Goal: Book appointment/travel/reservation

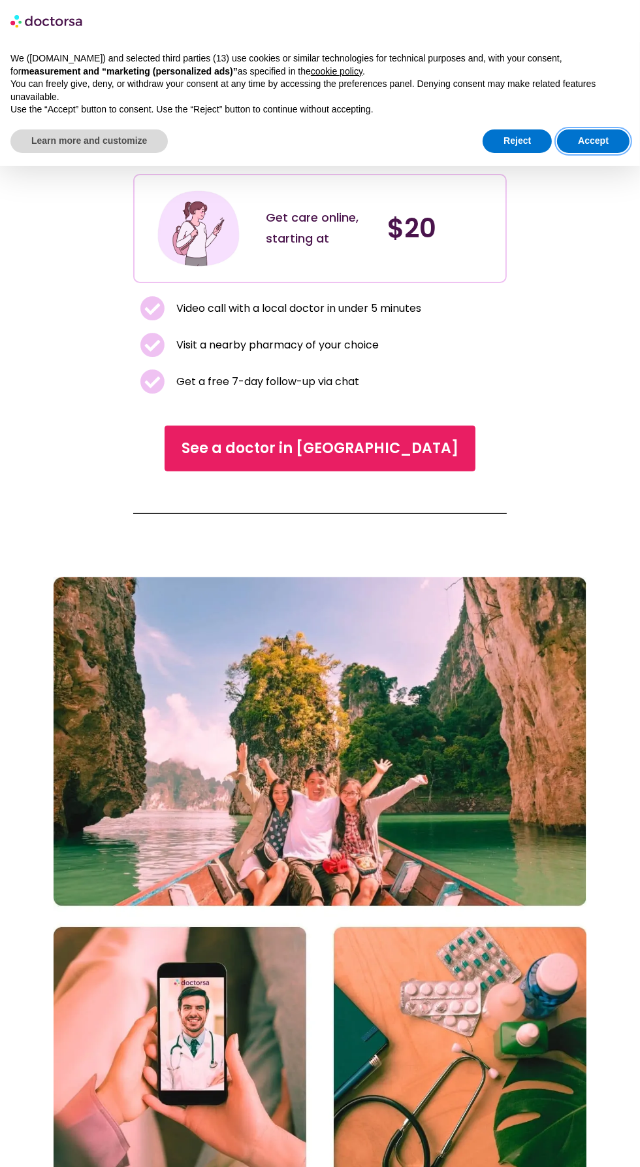
click at [601, 133] on button "Accept" at bounding box center [593, 141] width 73 height 24
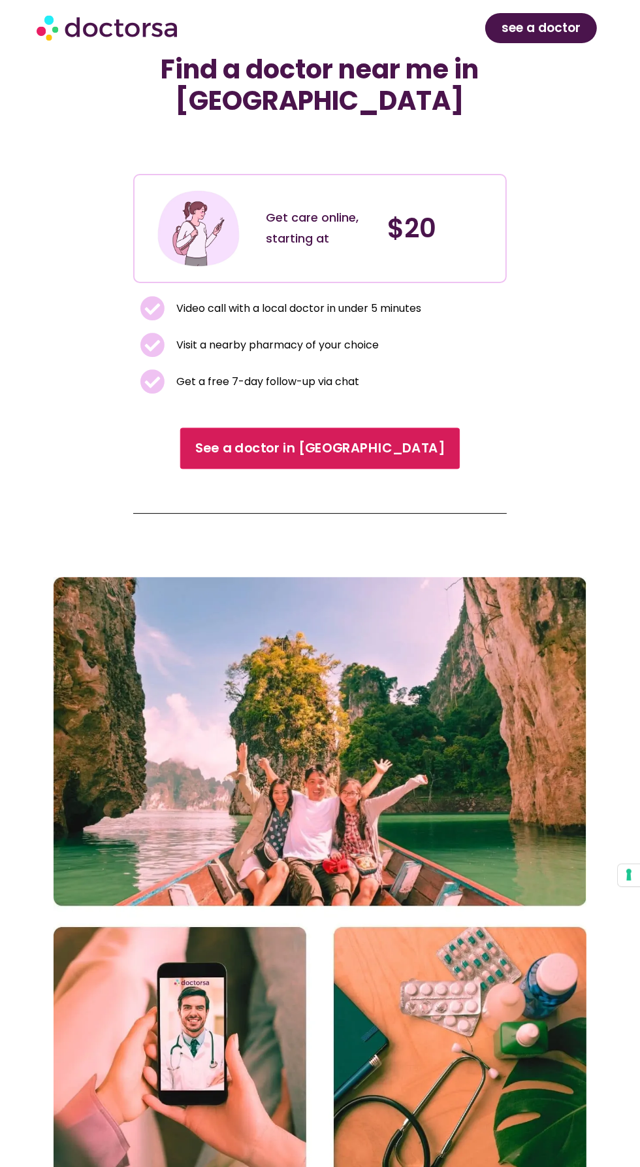
click at [369, 455] on span "See a doctor in Thailand" at bounding box center [320, 448] width 250 height 19
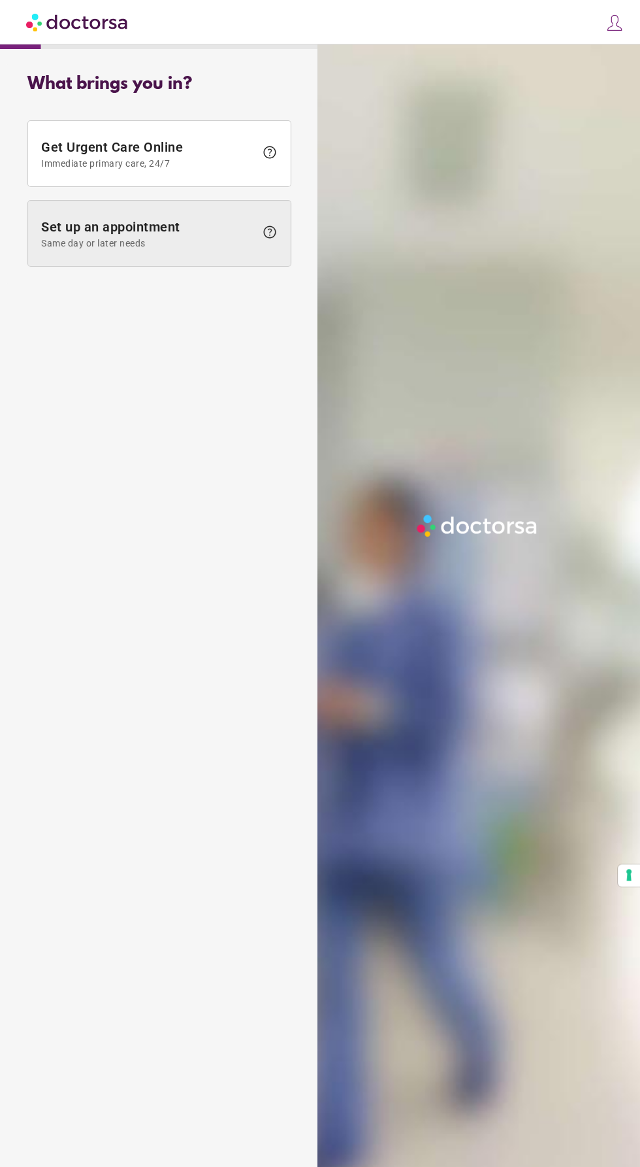
click at [159, 243] on span "Same day or later needs" at bounding box center [148, 243] width 214 height 10
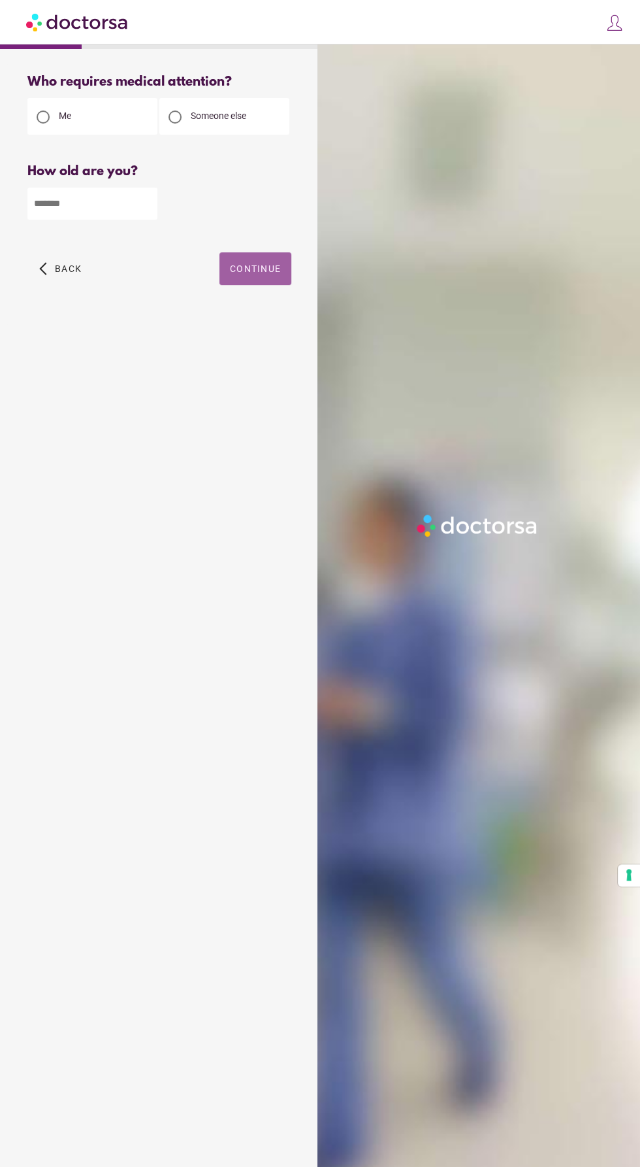
click at [280, 272] on span "Continue" at bounding box center [255, 268] width 51 height 10
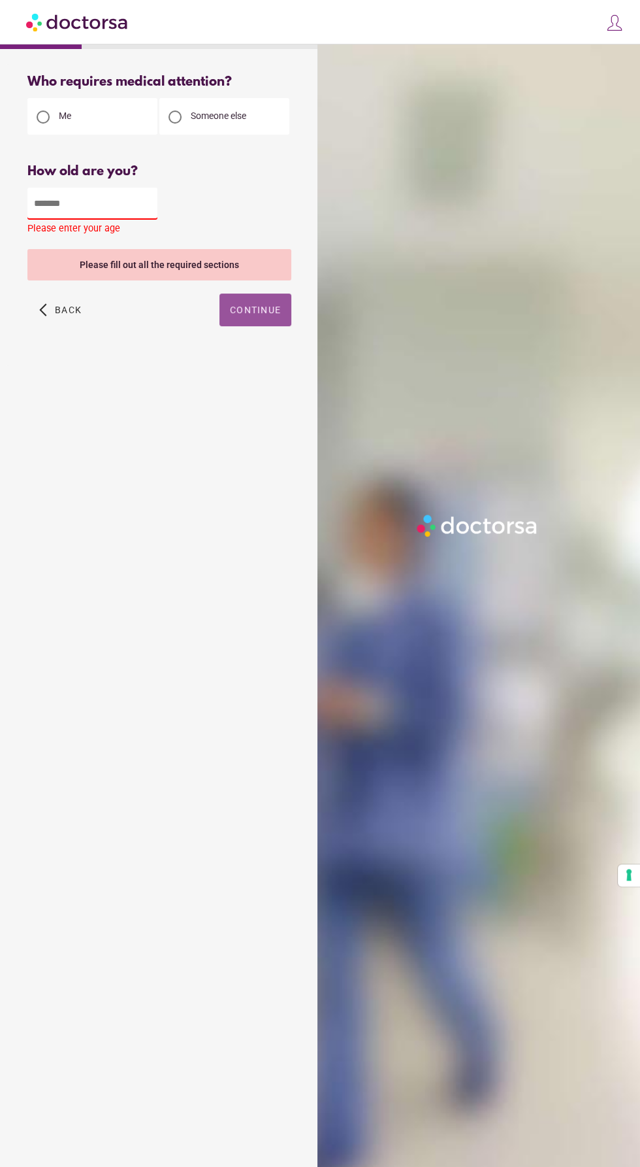
click at [107, 206] on input "number" at bounding box center [92, 204] width 130 height 32
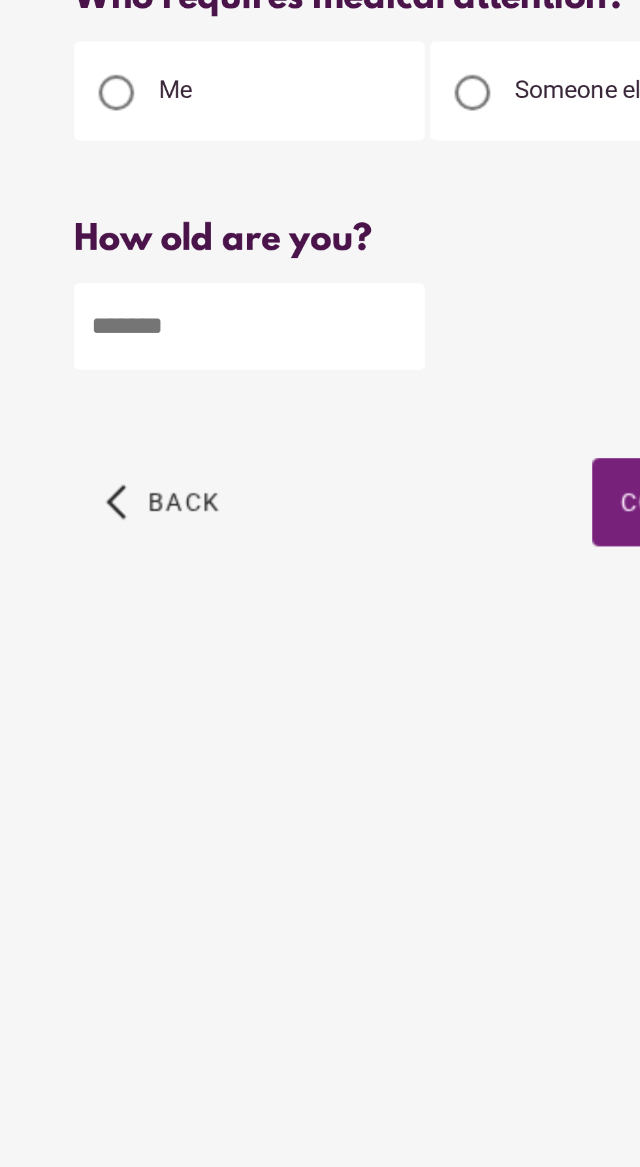
type input "**"
click at [231, 264] on span "Continue" at bounding box center [255, 268] width 51 height 10
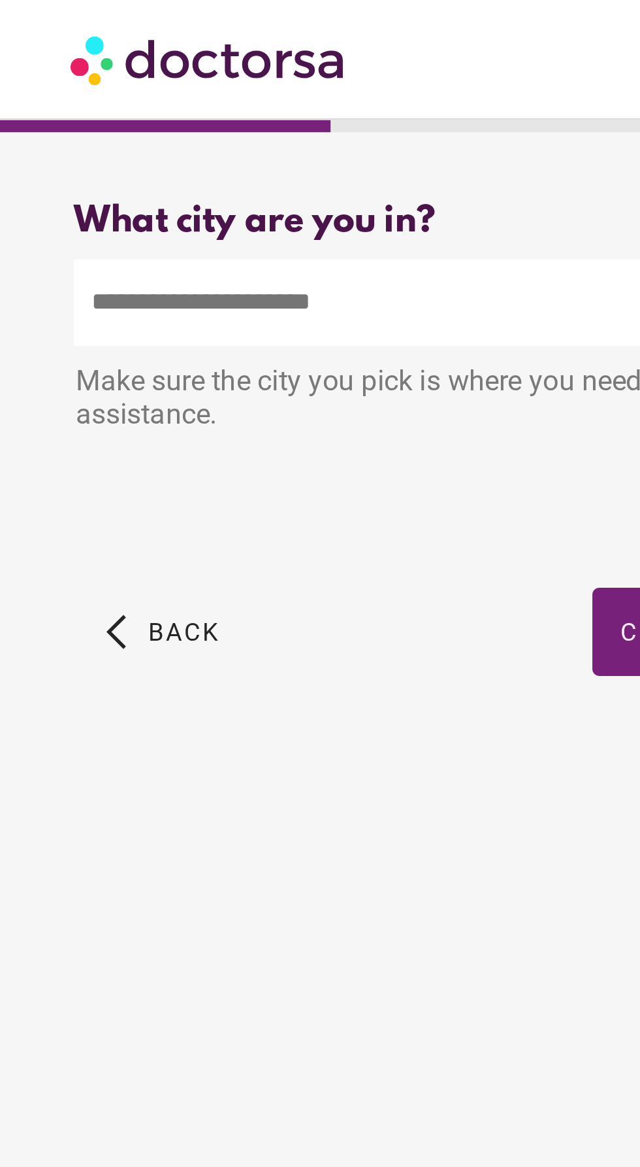
click at [140, 112] on input "text" at bounding box center [159, 112] width 264 height 32
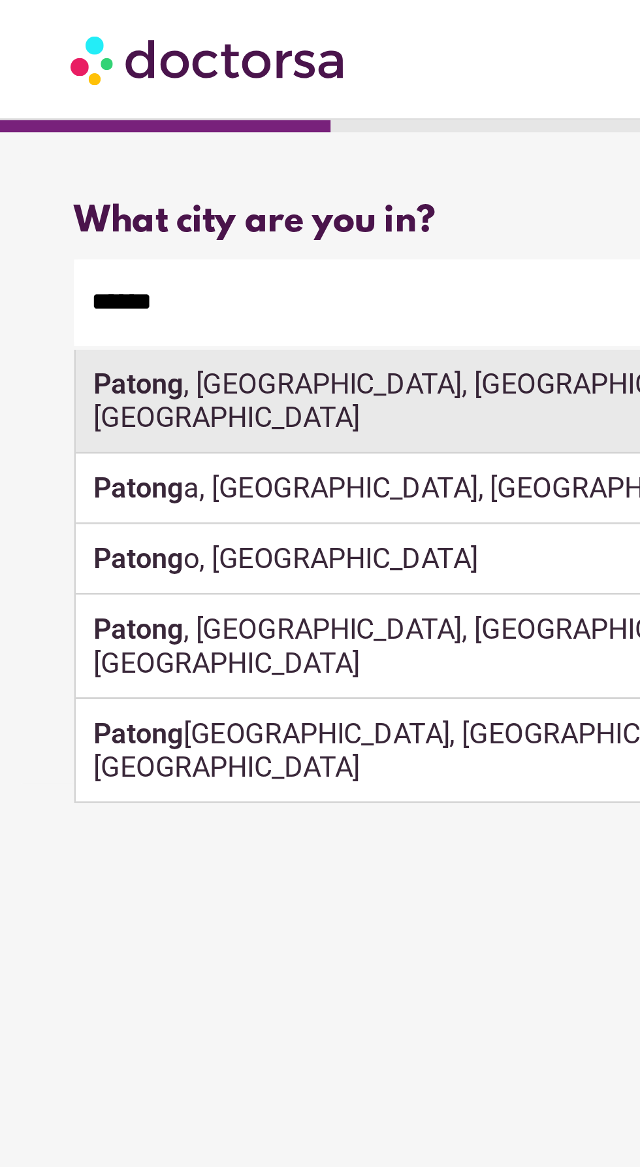
click at [159, 148] on div "Patong , [GEOGRAPHIC_DATA], [GEOGRAPHIC_DATA], [GEOGRAPHIC_DATA]" at bounding box center [159, 148] width 263 height 39
type input "**********"
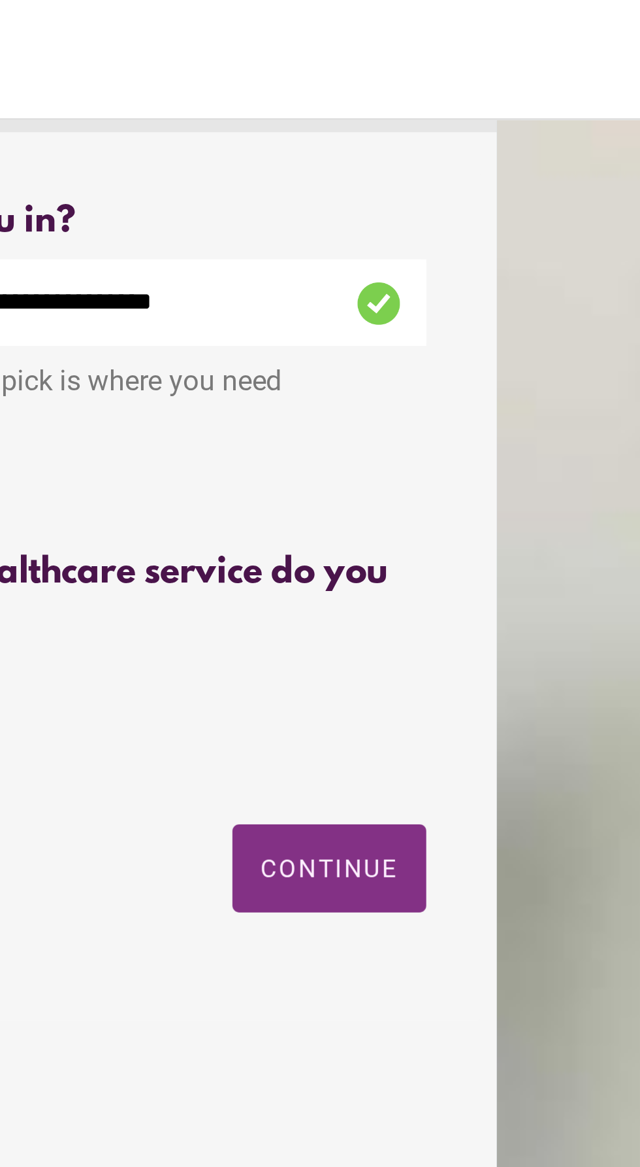
click at [273, 324] on span "Continue" at bounding box center [255, 321] width 51 height 10
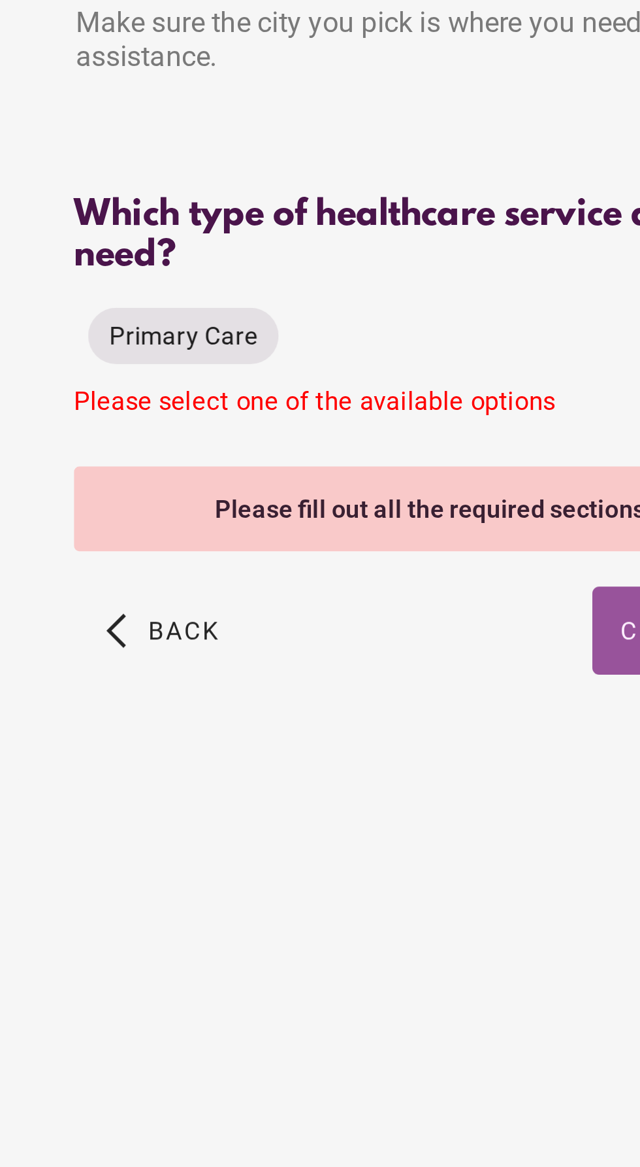
click at [161, 318] on div "Please fill out all the required sections" at bounding box center [159, 320] width 264 height 31
click at [90, 261] on span "Primary Care" at bounding box center [68, 257] width 55 height 10
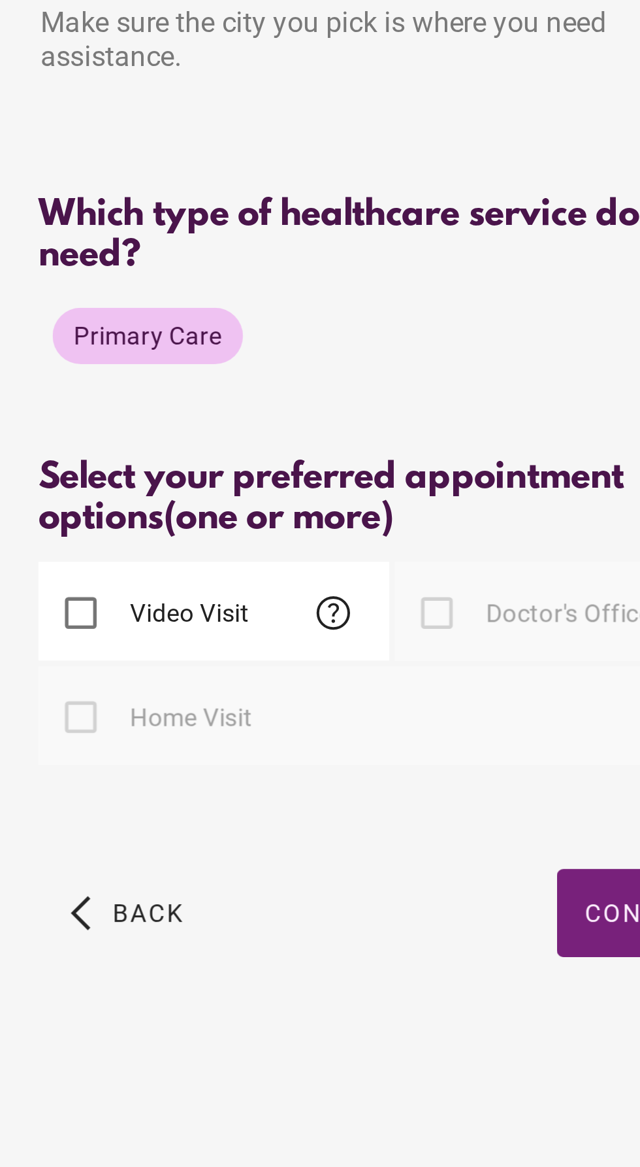
click at [216, 363] on label "Doctor's Office" at bounding box center [223, 359] width 64 height 13
